Goal: Information Seeking & Learning: Find specific fact

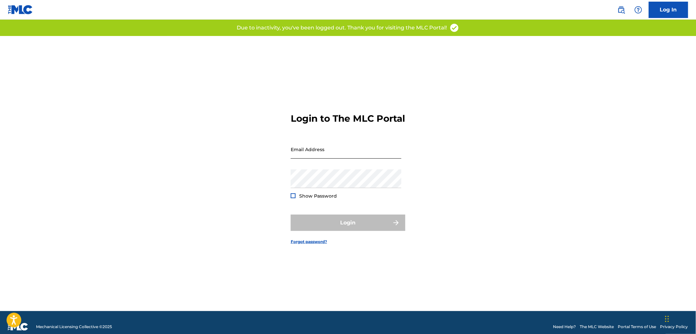
click at [299, 156] on input "Email Address" at bounding box center [346, 149] width 111 height 19
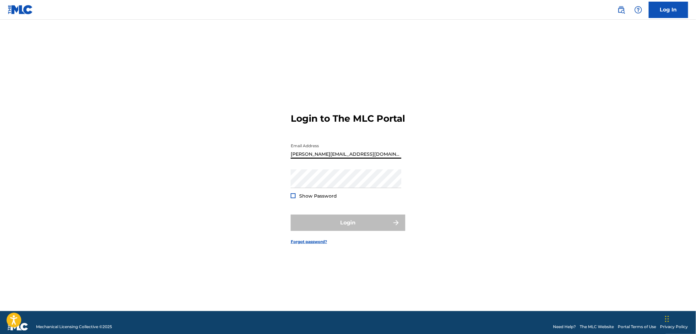
type input "[PERSON_NAME][EMAIL_ADDRESS][DOMAIN_NAME]"
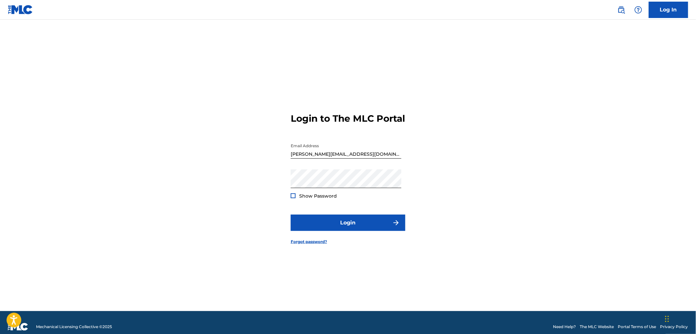
click at [292, 198] on div at bounding box center [293, 195] width 5 height 5
click at [365, 227] on button "Login" at bounding box center [348, 223] width 115 height 16
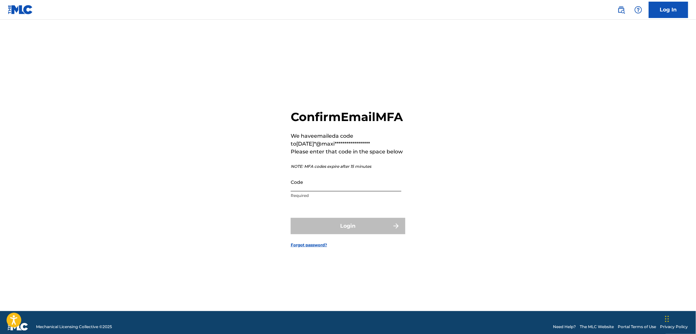
click at [312, 191] on input "Code" at bounding box center [346, 182] width 111 height 19
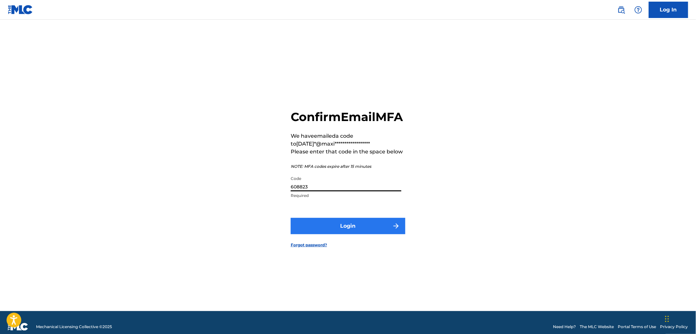
type input "608823"
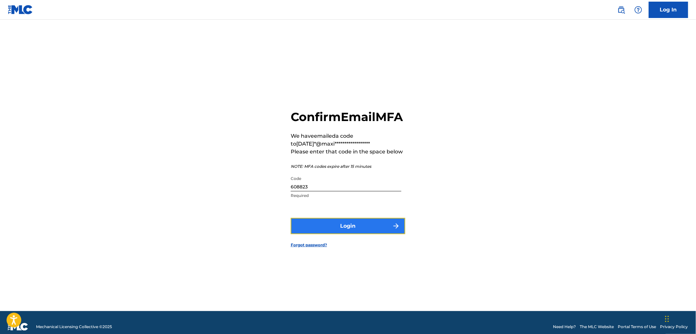
click at [349, 229] on button "Login" at bounding box center [348, 226] width 115 height 16
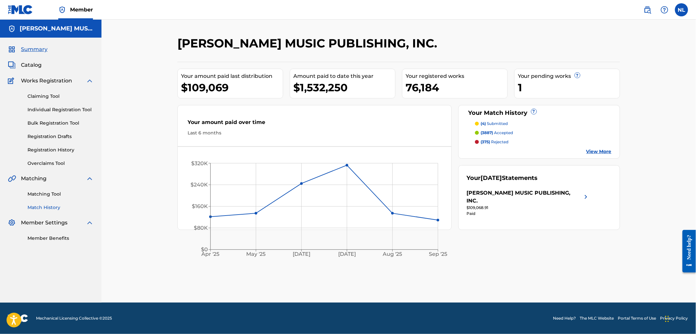
click at [52, 208] on link "Match History" at bounding box center [60, 207] width 66 height 7
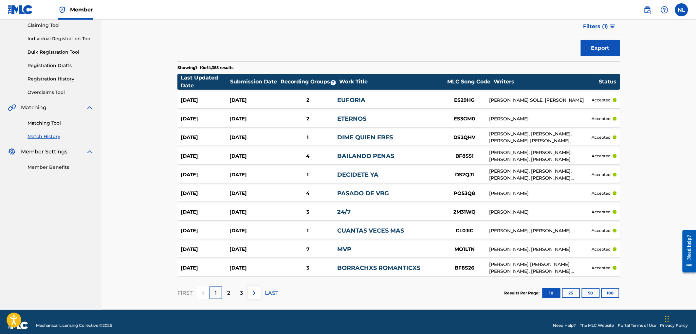
scroll to position [78, 0]
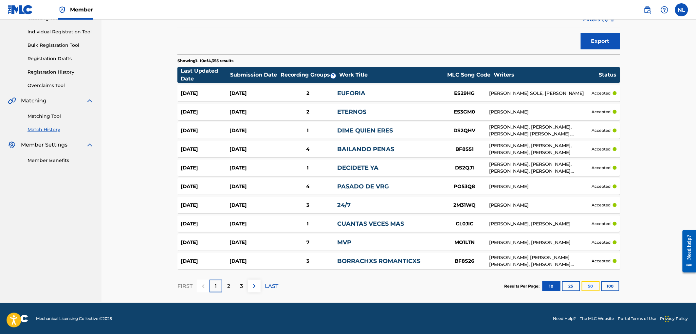
click at [590, 286] on button "50" at bounding box center [590, 286] width 18 height 10
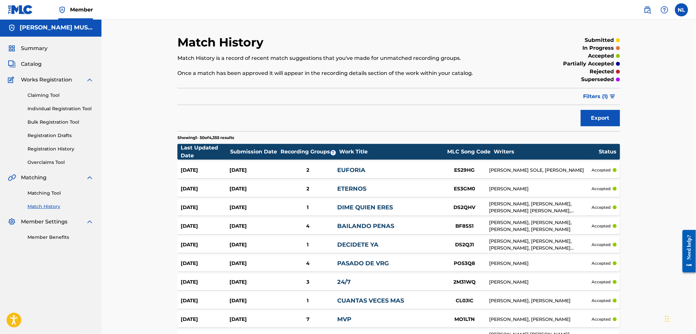
scroll to position [0, 0]
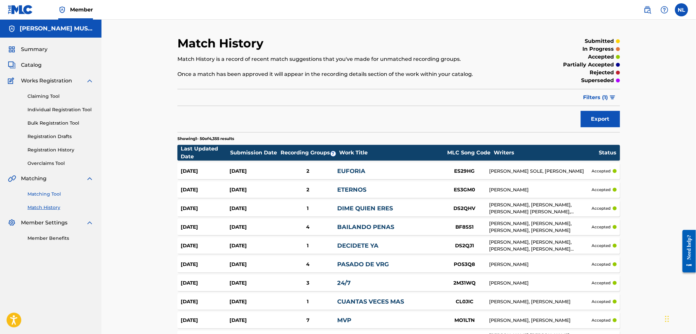
click at [44, 194] on link "Matching Tool" at bounding box center [60, 194] width 66 height 7
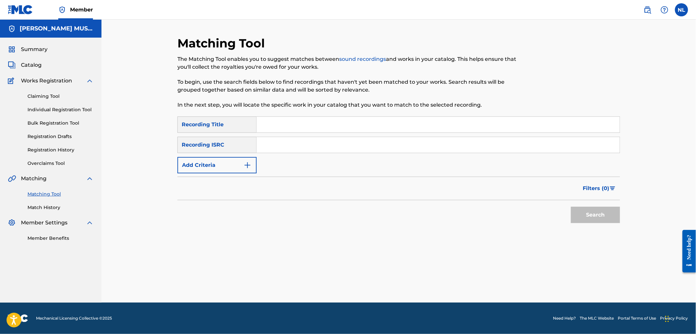
click at [299, 145] on input "Search Form" at bounding box center [438, 145] width 363 height 16
paste input "USLZJ2533069"
type input "USLZJ2533069"
click at [571, 207] on button "Search" at bounding box center [595, 215] width 49 height 16
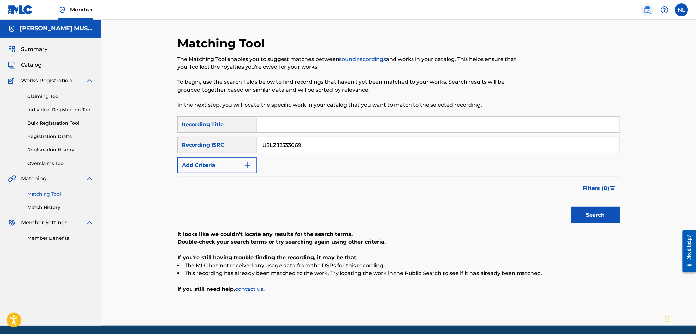
click at [650, 9] on img at bounding box center [647, 10] width 8 height 8
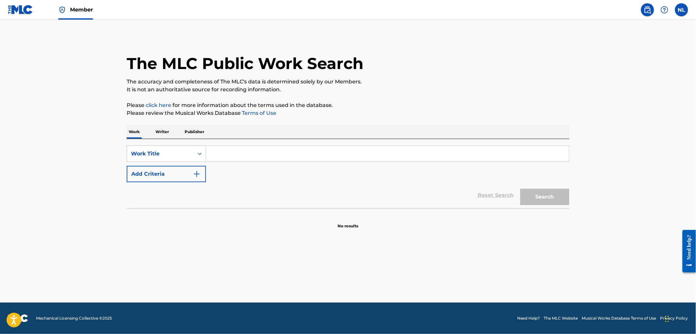
click at [235, 154] on input "Search Form" at bounding box center [387, 154] width 363 height 16
click at [520, 189] on button "Search" at bounding box center [544, 197] width 49 height 16
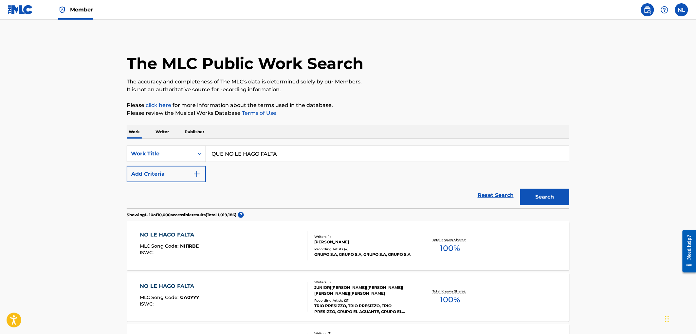
drag, startPoint x: 226, startPoint y: 152, endPoint x: 92, endPoint y: 130, distance: 135.7
click at [231, 169] on strong "hago" at bounding box center [233, 168] width 14 height 6
type input "no le hago falta"
click at [542, 190] on button "Search" at bounding box center [544, 197] width 49 height 16
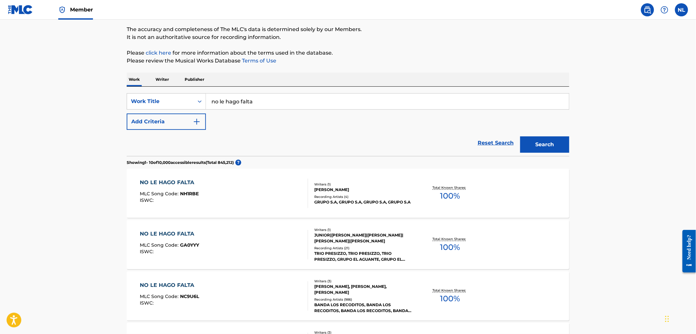
scroll to position [73, 0]
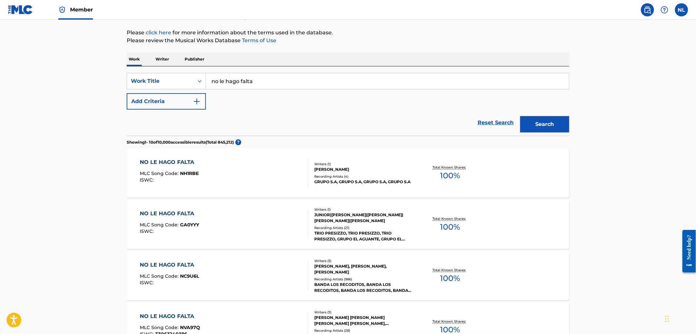
click at [344, 225] on div "Recording Artists ( 21 )" at bounding box center [363, 227] width 99 height 5
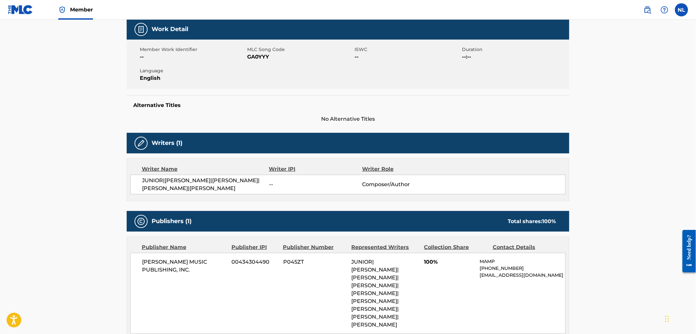
scroll to position [97, 0]
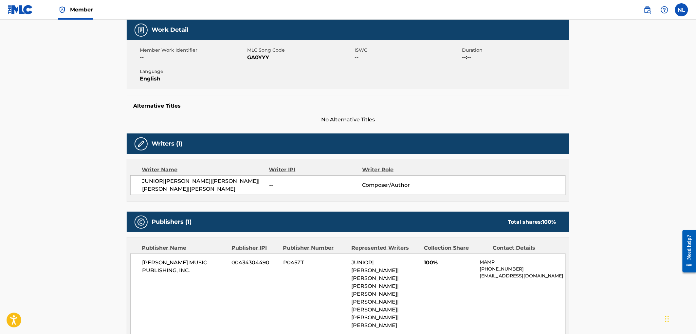
click at [24, 103] on main "< Back to public search results Copy work link NO LE HAGO FALTA Work Detail Mem…" at bounding box center [348, 259] width 696 height 673
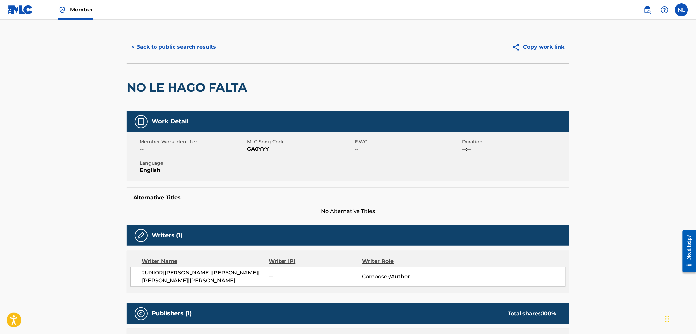
scroll to position [0, 0]
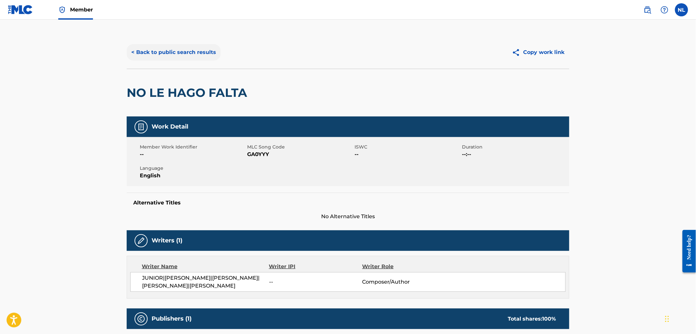
click at [187, 53] on button "< Back to public search results" at bounding box center [174, 52] width 94 height 16
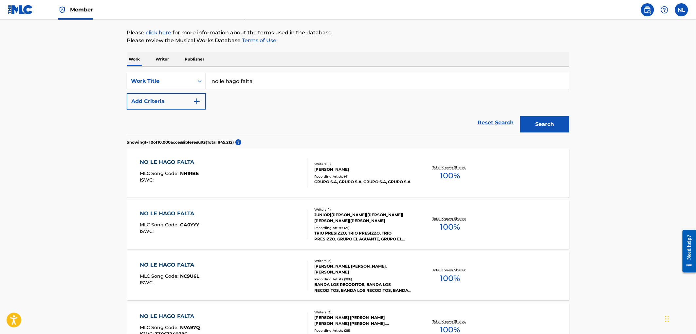
click at [326, 269] on div "[PERSON_NAME], [PERSON_NAME], [PERSON_NAME]" at bounding box center [363, 269] width 99 height 12
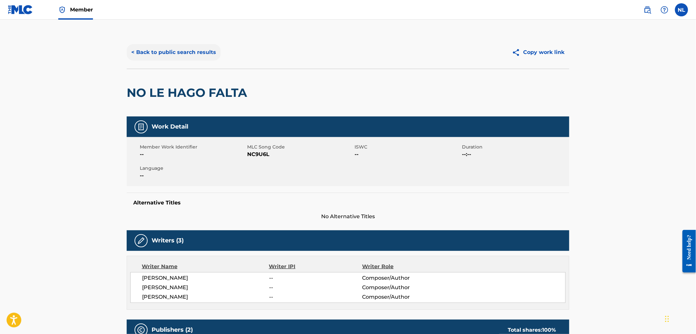
click at [149, 52] on button "< Back to public search results" at bounding box center [174, 52] width 94 height 16
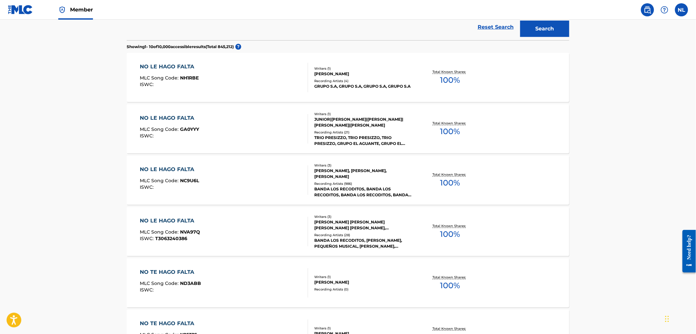
scroll to position [169, 0]
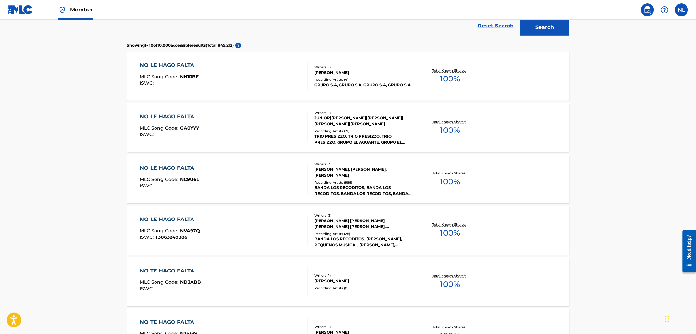
click at [335, 225] on div "[PERSON_NAME] [PERSON_NAME] [PERSON_NAME] [PERSON_NAME], [PERSON_NAME]" at bounding box center [363, 224] width 99 height 12
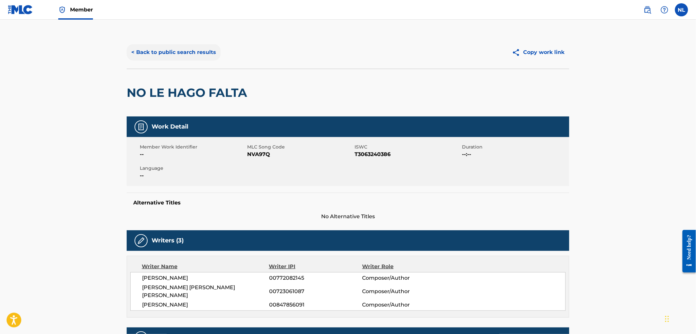
click at [185, 48] on button "< Back to public search results" at bounding box center [174, 52] width 94 height 16
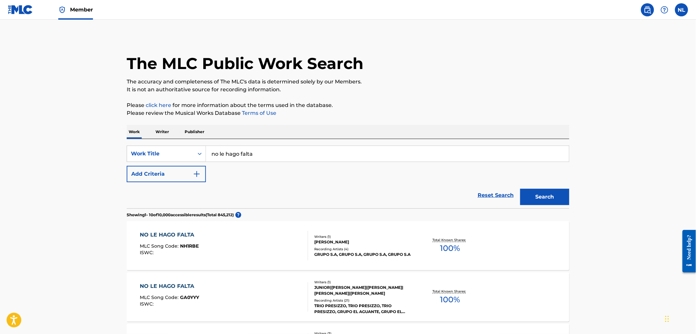
click at [74, 7] on span "Member" at bounding box center [81, 10] width 23 height 8
